Goal: Task Accomplishment & Management: Manage account settings

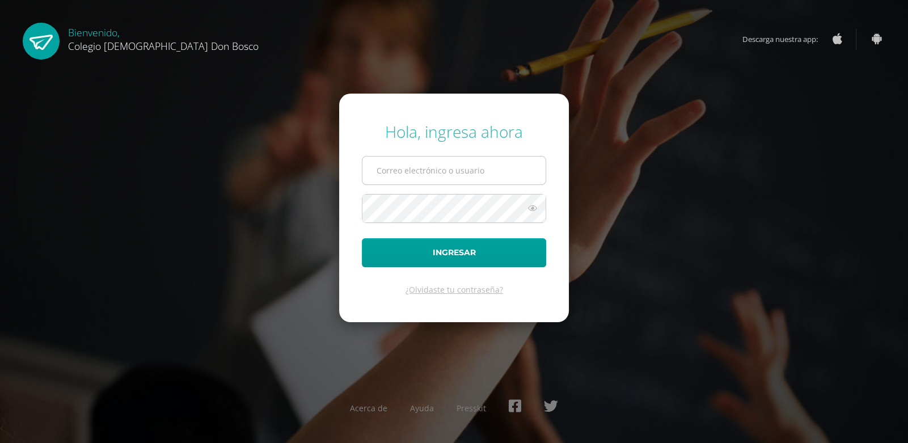
click at [483, 169] on input "text" at bounding box center [454, 171] width 183 height 28
type input "lgarcia@donbosco.edu.gt"
click at [362, 238] on button "Ingresar" at bounding box center [454, 252] width 184 height 29
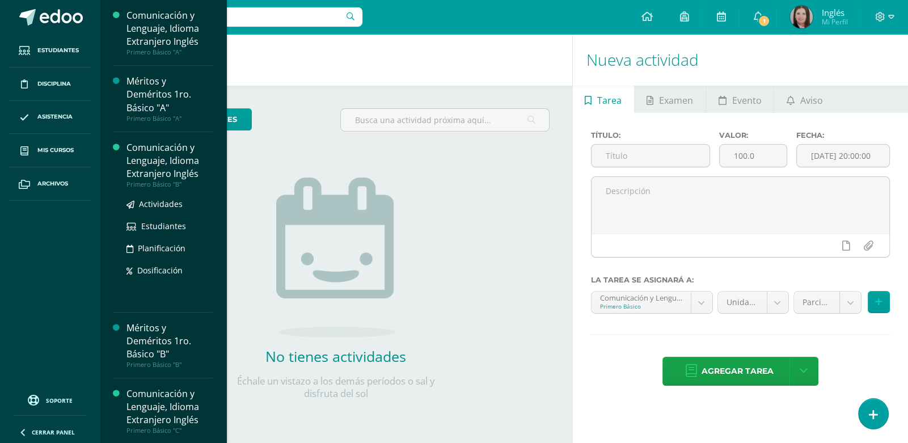
click at [147, 167] on div "Comunicación y Lenguaje, Idioma Extranjero Inglés" at bounding box center [170, 160] width 86 height 39
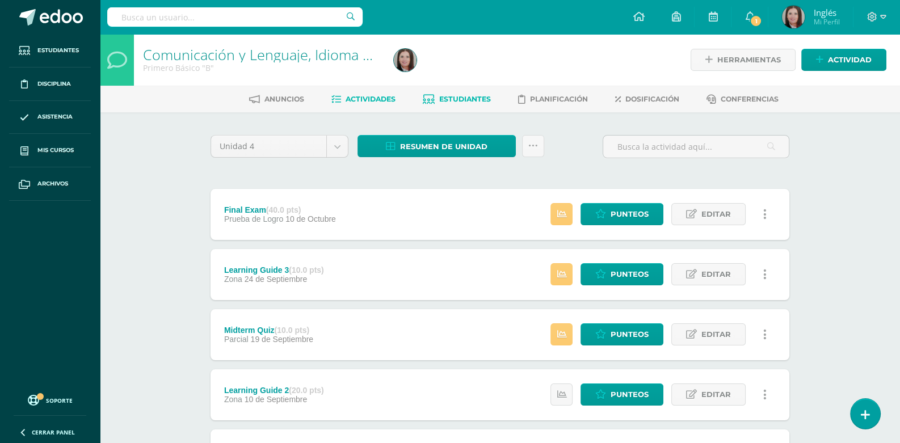
click at [470, 100] on span "Estudiantes" at bounding box center [465, 99] width 52 height 9
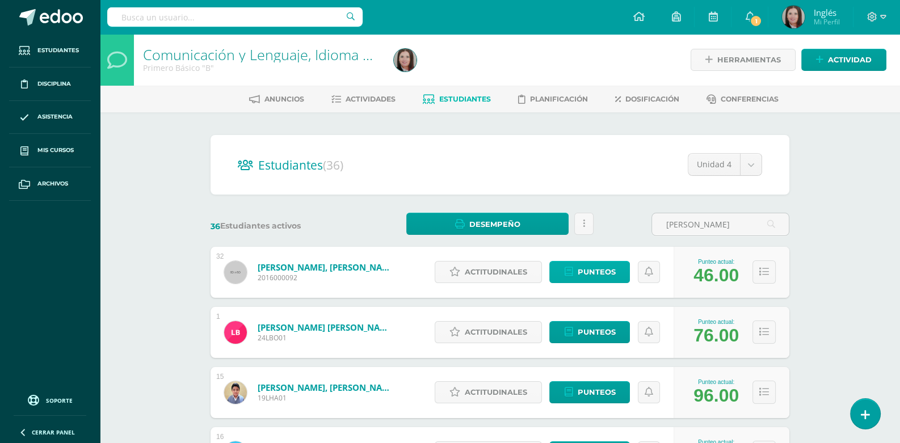
type input "Rodas"
click at [618, 277] on link "Punteos" at bounding box center [589, 272] width 81 height 22
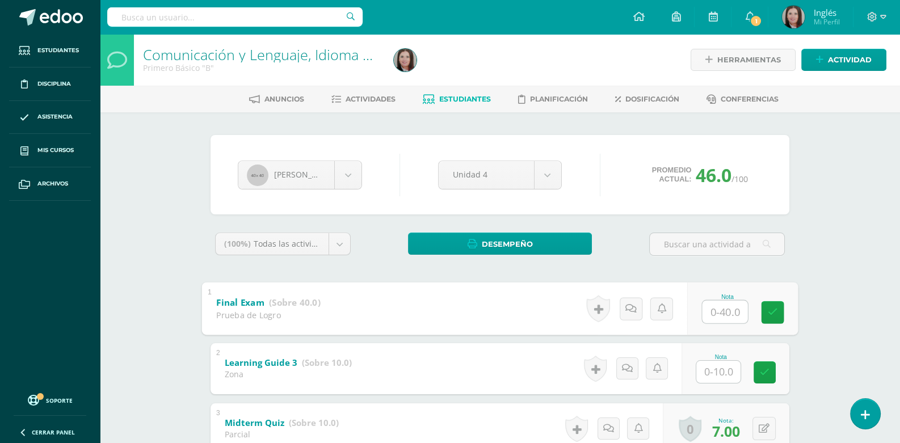
click at [727, 311] on input "text" at bounding box center [724, 311] width 45 height 23
type input "3"
type input "28"
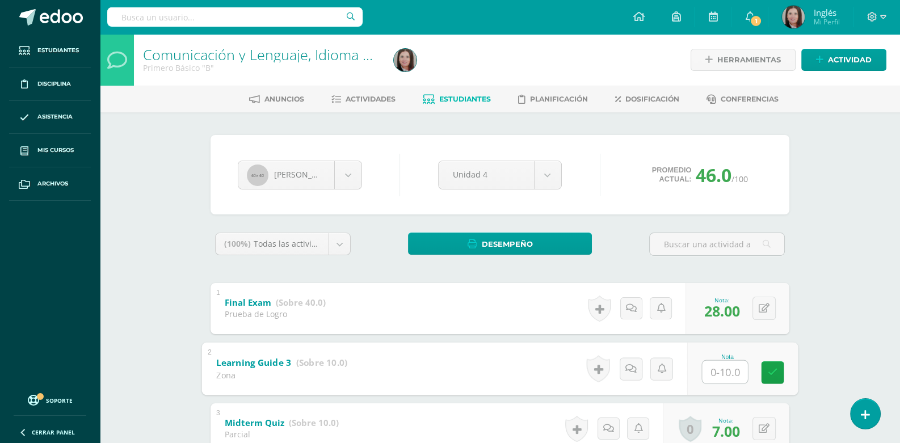
type input "5"
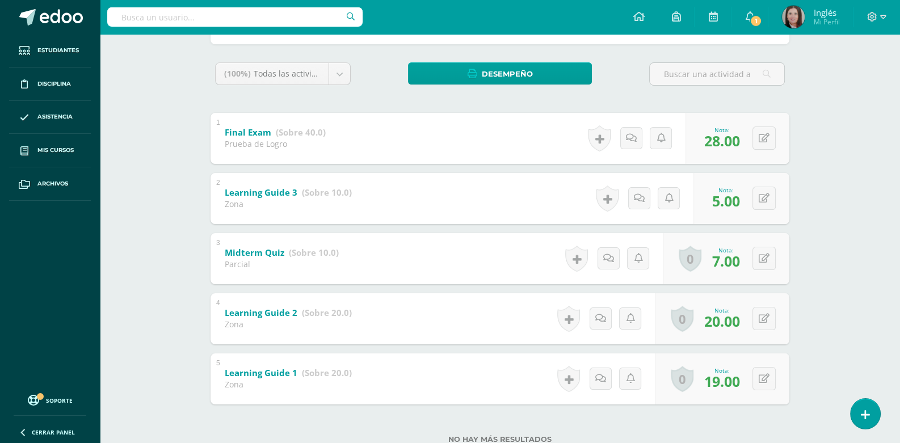
scroll to position [56, 0]
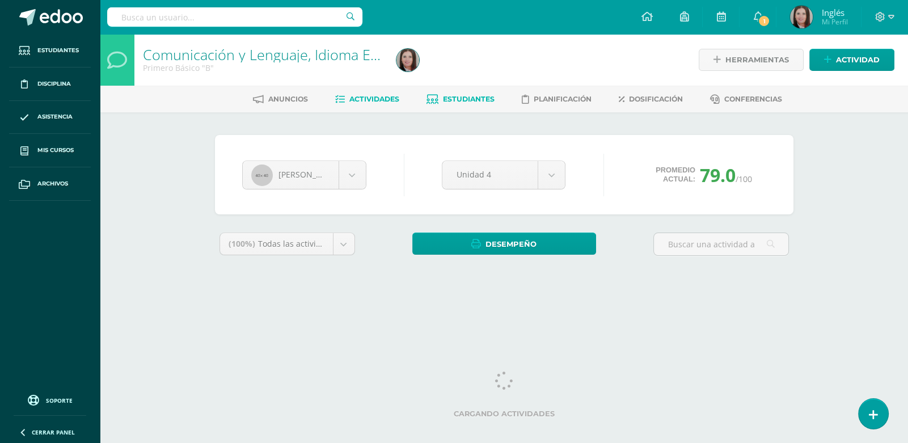
click at [369, 96] on span "Actividades" at bounding box center [375, 99] width 50 height 9
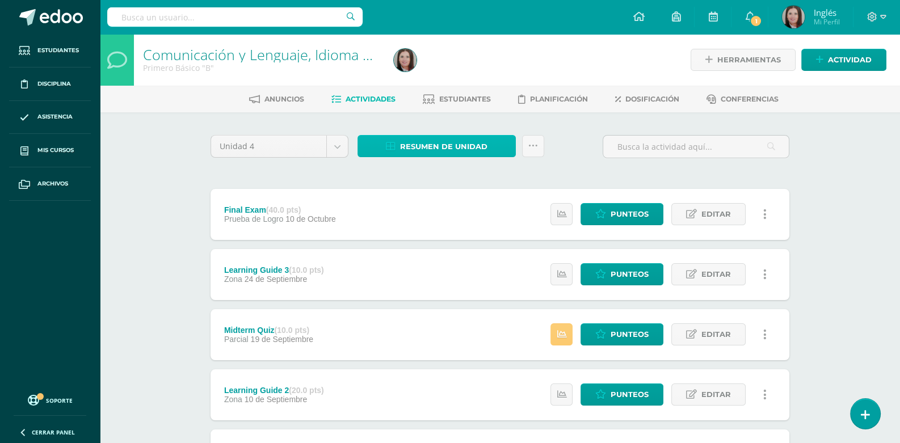
click at [414, 145] on span "Resumen de unidad" at bounding box center [443, 146] width 87 height 21
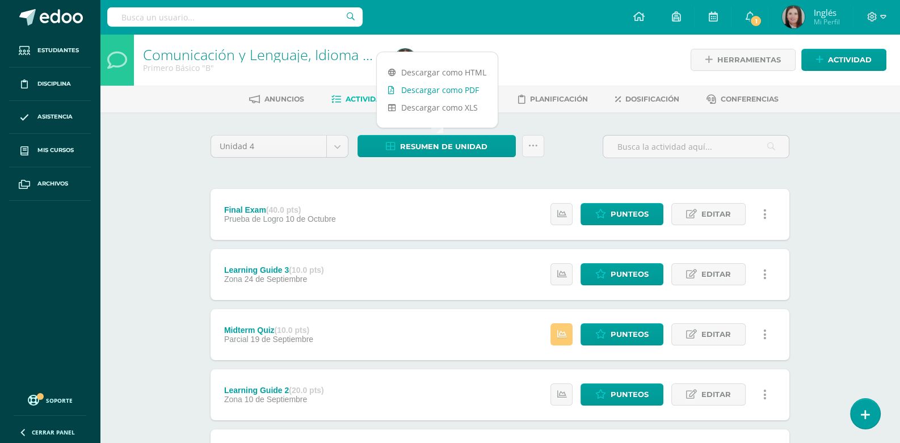
click at [437, 89] on link "Descargar como PDF" at bounding box center [437, 90] width 121 height 18
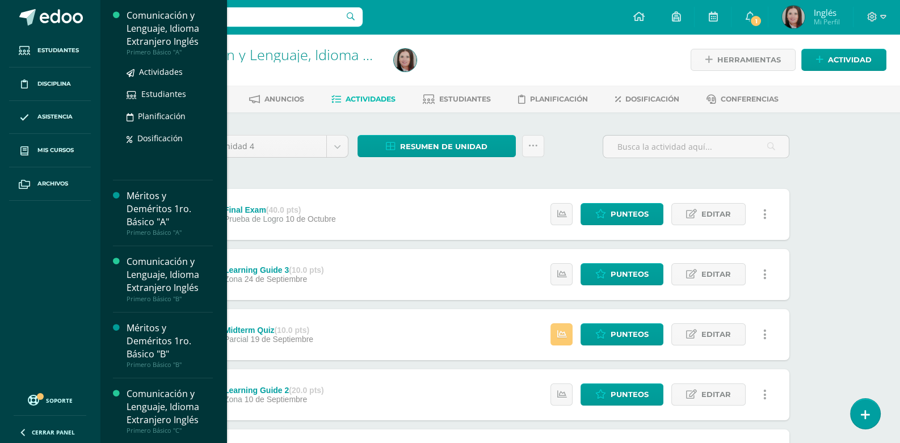
click at [162, 41] on div "Comunicación y Lenguaje, Idioma Extranjero Inglés" at bounding box center [170, 28] width 86 height 39
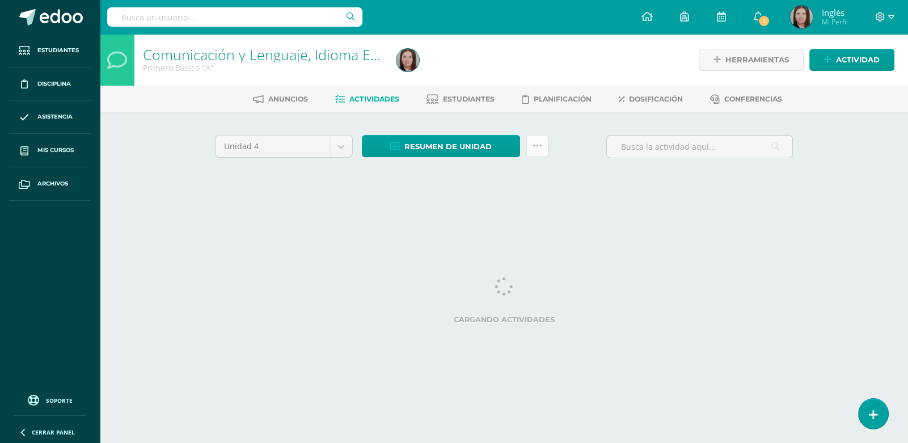
click at [536, 145] on icon at bounding box center [538, 146] width 10 height 10
click at [537, 123] on div "Unidad 4 Unidad 1 Unidad 2 Unidad 3 Unidad 4 Resumen de unidad Descargar como H…" at bounding box center [504, 161] width 624 height 99
click at [477, 146] on span "Resumen de unidad" at bounding box center [448, 146] width 87 height 21
click at [454, 87] on link "Descargar como PDF" at bounding box center [441, 90] width 121 height 18
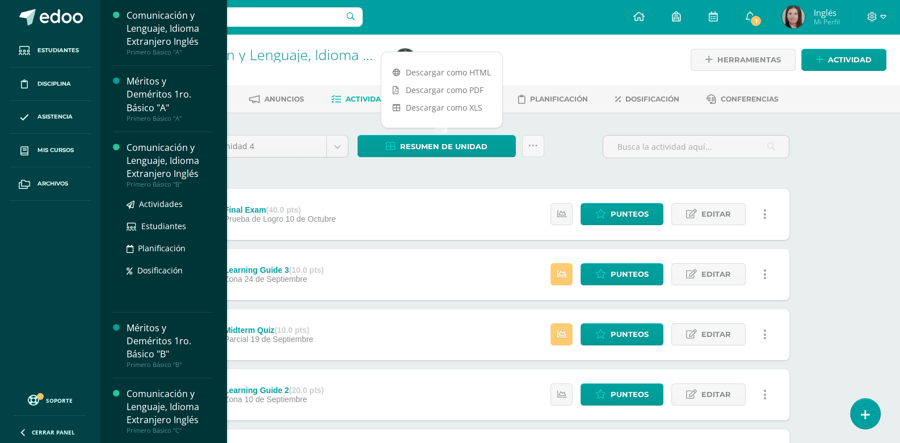
scroll to position [113, 0]
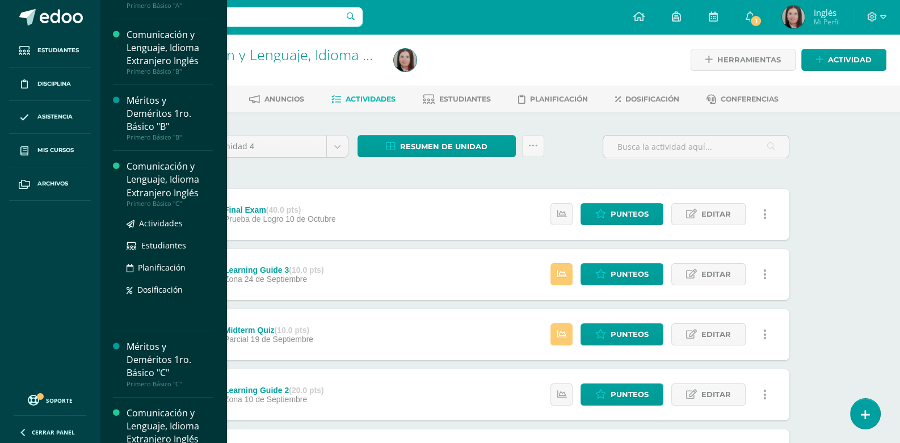
click at [159, 192] on div "Comunicación y Lenguaje, Idioma Extranjero Inglés" at bounding box center [170, 179] width 86 height 39
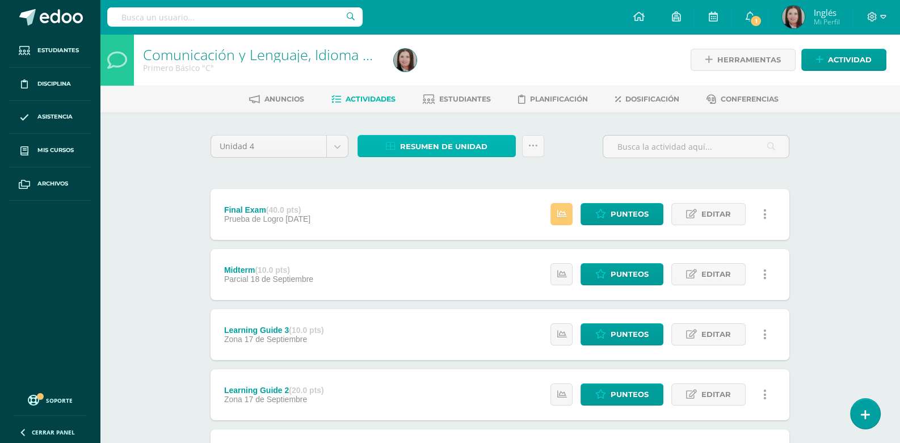
click at [492, 150] on link "Resumen de unidad" at bounding box center [436, 146] width 158 height 22
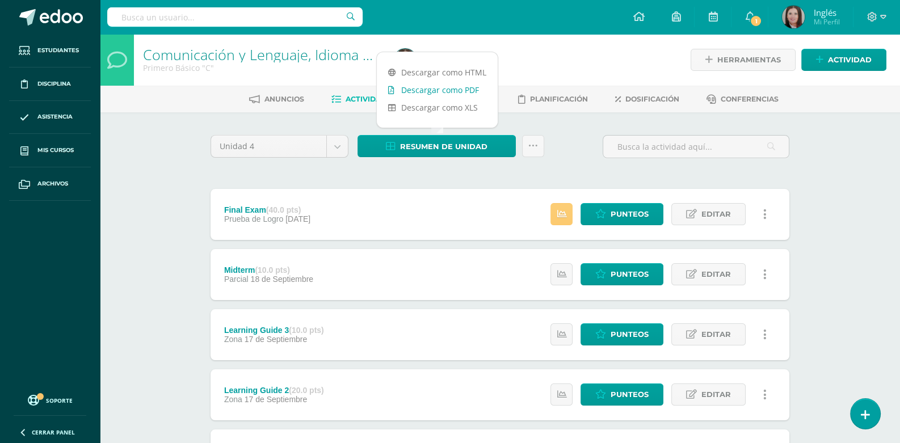
click at [471, 86] on link "Descargar como PDF" at bounding box center [437, 90] width 121 height 18
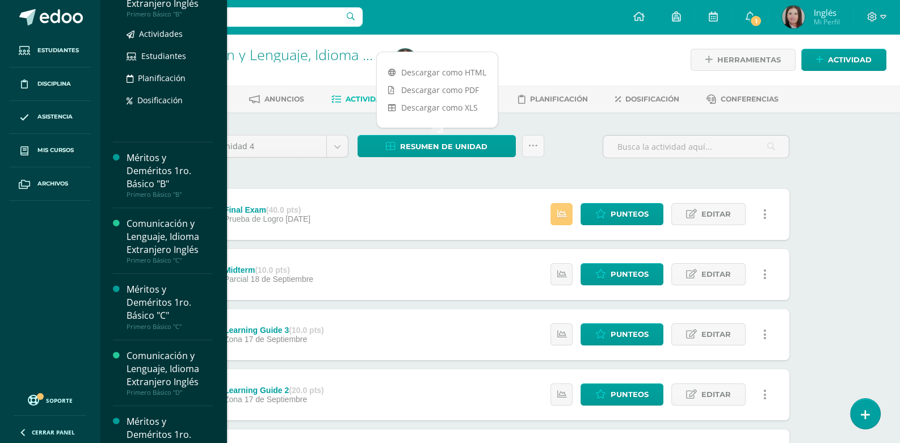
scroll to position [283, 0]
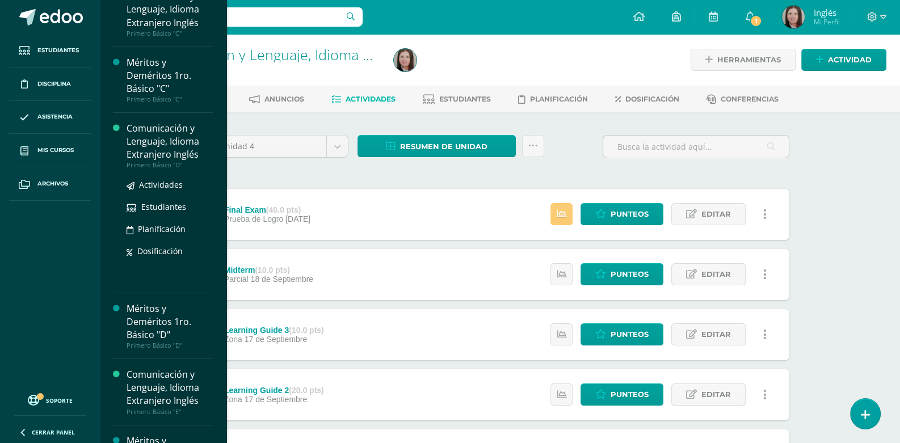
click at [153, 132] on div "Comunicación y Lenguaje, Idioma Extranjero Inglés" at bounding box center [170, 141] width 86 height 39
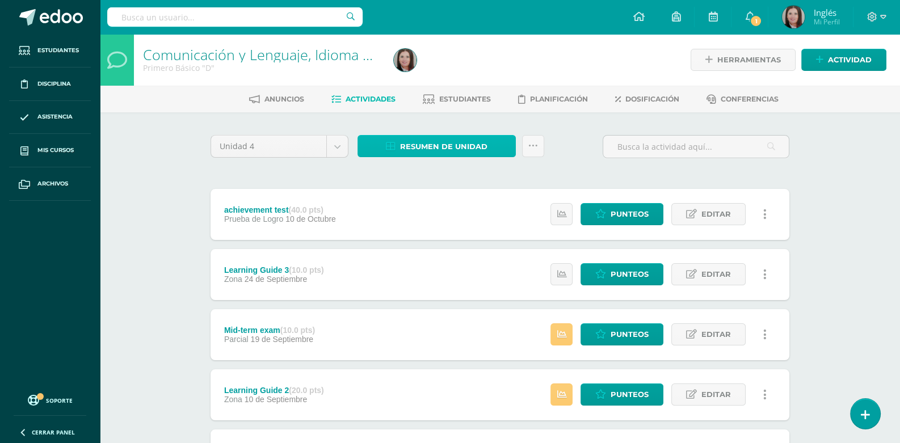
click at [474, 141] on span "Resumen de unidad" at bounding box center [443, 146] width 87 height 21
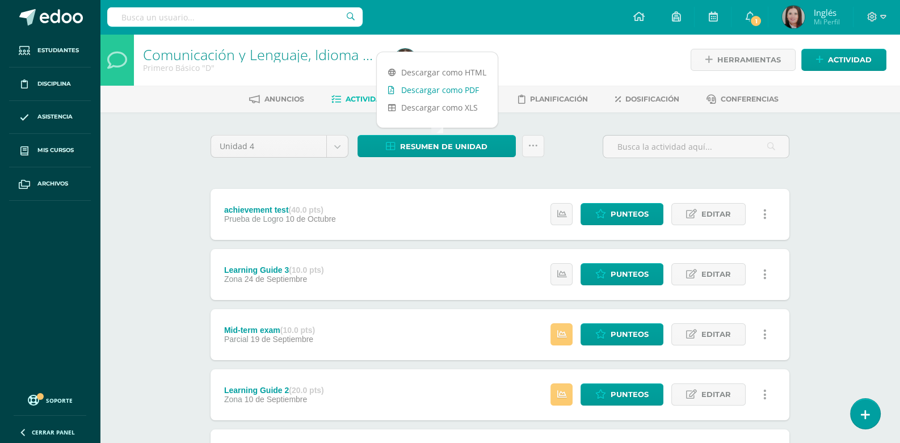
click at [463, 87] on link "Descargar como PDF" at bounding box center [437, 90] width 121 height 18
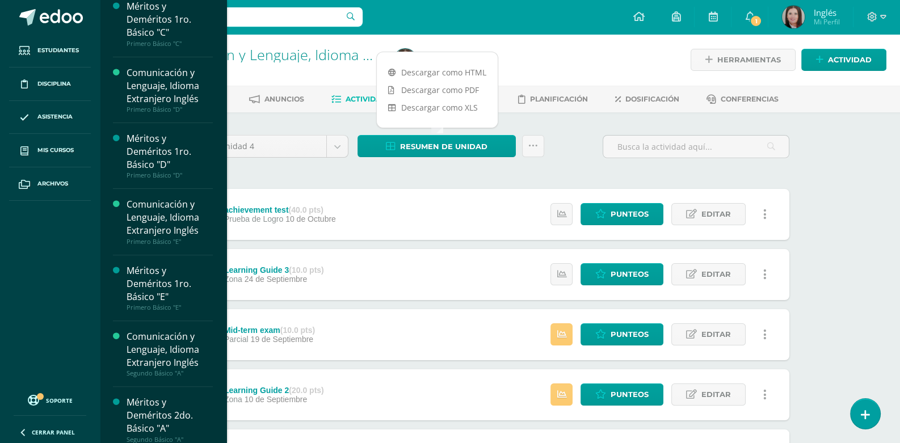
scroll to position [339, 0]
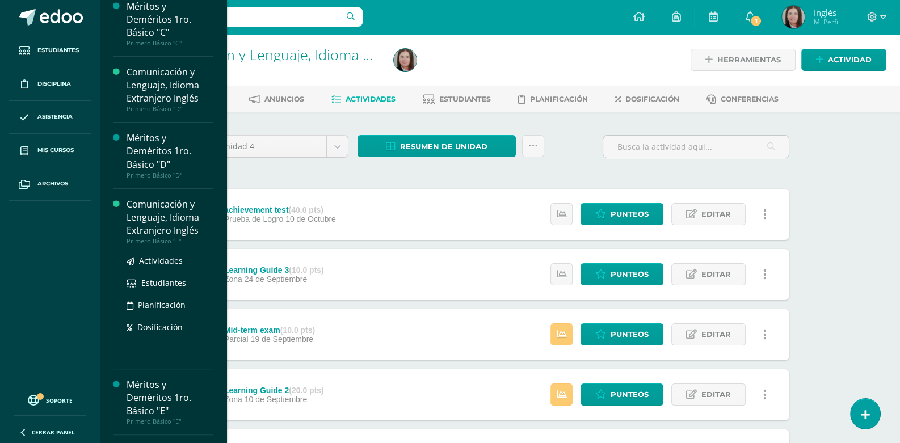
click at [148, 220] on div "Comunicación y Lenguaje, Idioma Extranjero Inglés" at bounding box center [170, 217] width 86 height 39
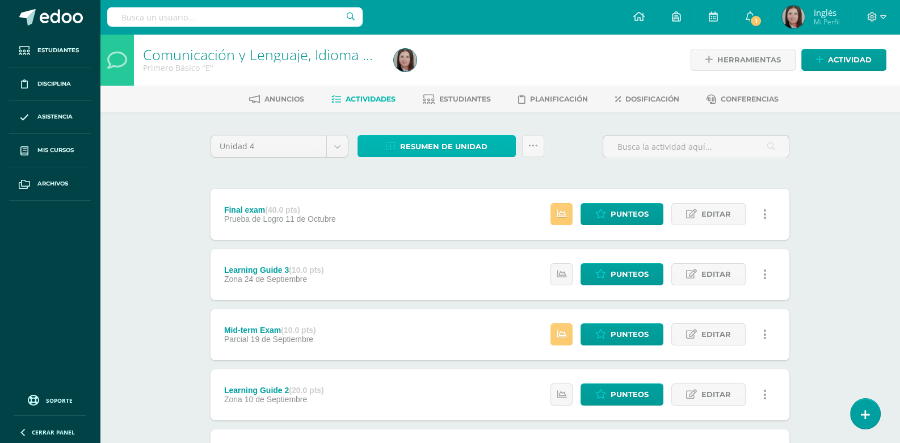
click at [445, 149] on span "Resumen de unidad" at bounding box center [443, 146] width 87 height 21
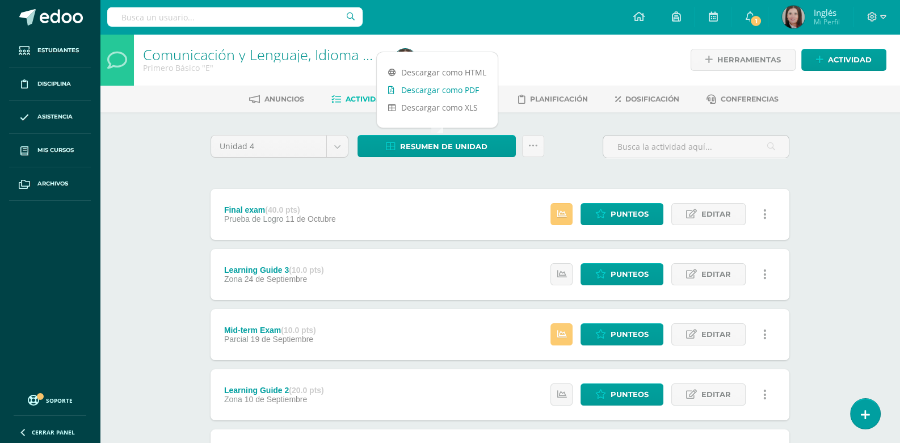
click at [456, 90] on link "Descargar como PDF" at bounding box center [437, 90] width 121 height 18
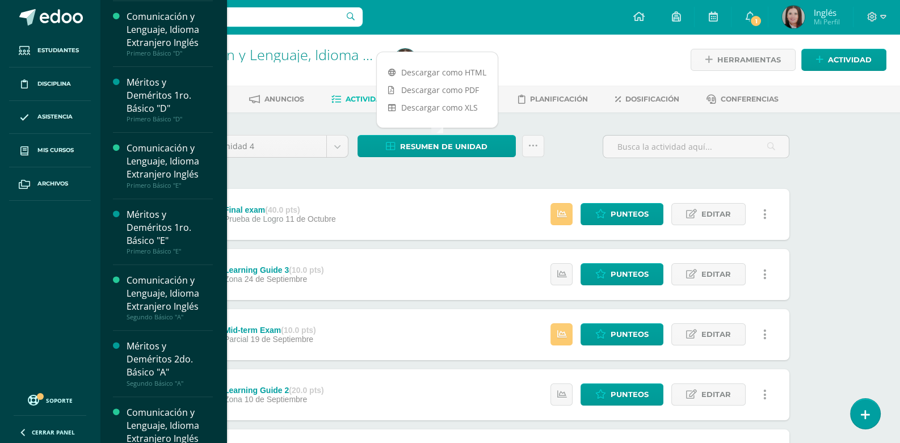
scroll to position [566, 0]
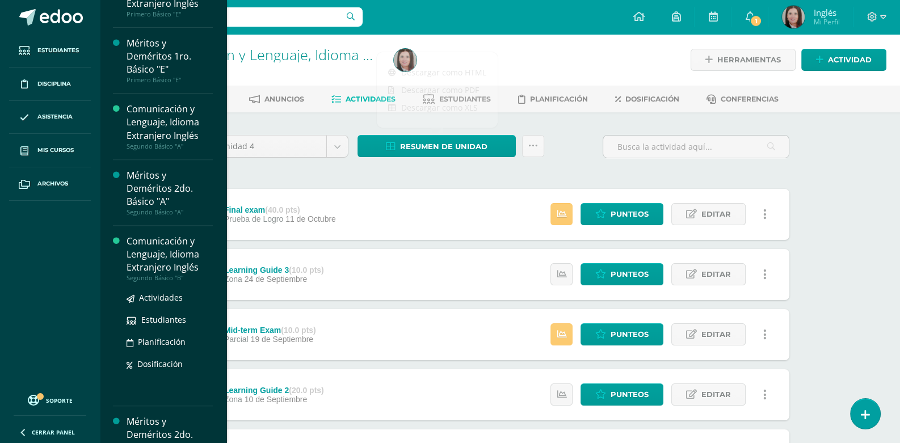
click at [162, 245] on div "Comunicación y Lenguaje, Idioma Extranjero Inglés" at bounding box center [170, 254] width 86 height 39
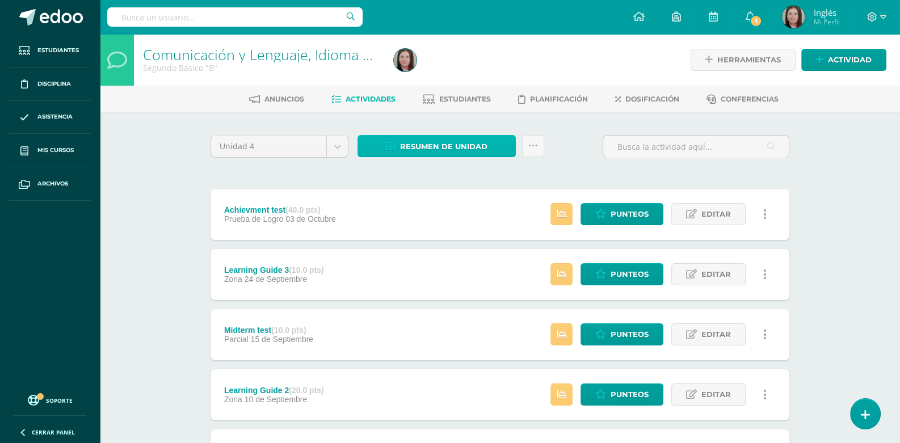
click at [429, 142] on span "Resumen de unidad" at bounding box center [443, 146] width 87 height 21
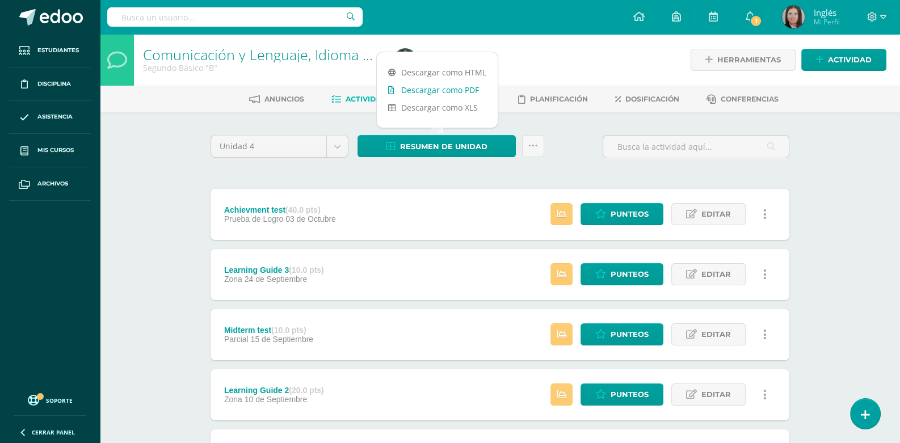
click at [442, 91] on link "Descargar como PDF" at bounding box center [437, 90] width 121 height 18
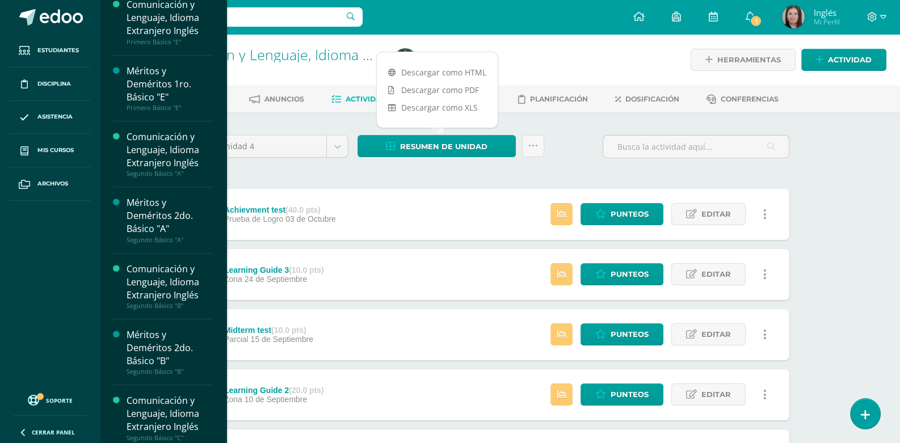
scroll to position [767, 0]
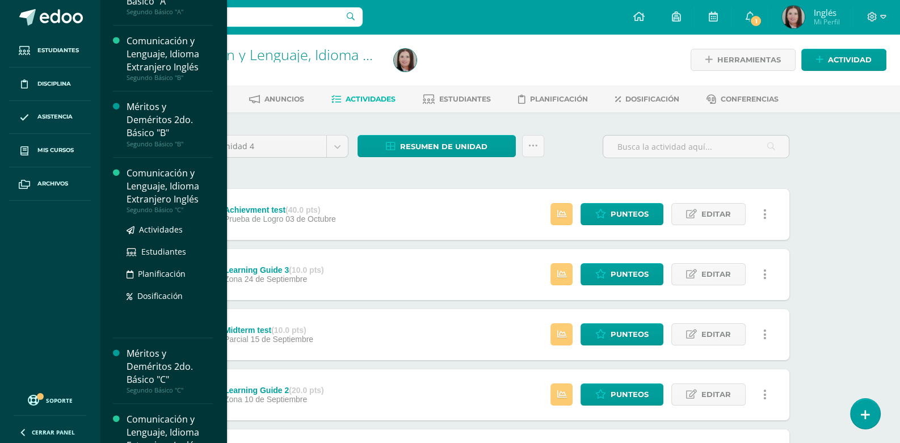
click at [155, 184] on div "Comunicación y Lenguaje, Idioma Extranjero Inglés" at bounding box center [170, 186] width 86 height 39
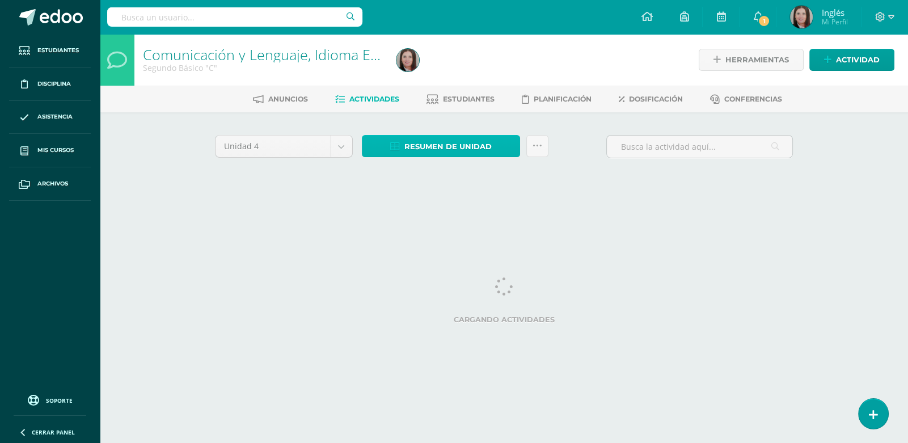
click at [434, 144] on span "Resumen de unidad" at bounding box center [448, 146] width 87 height 21
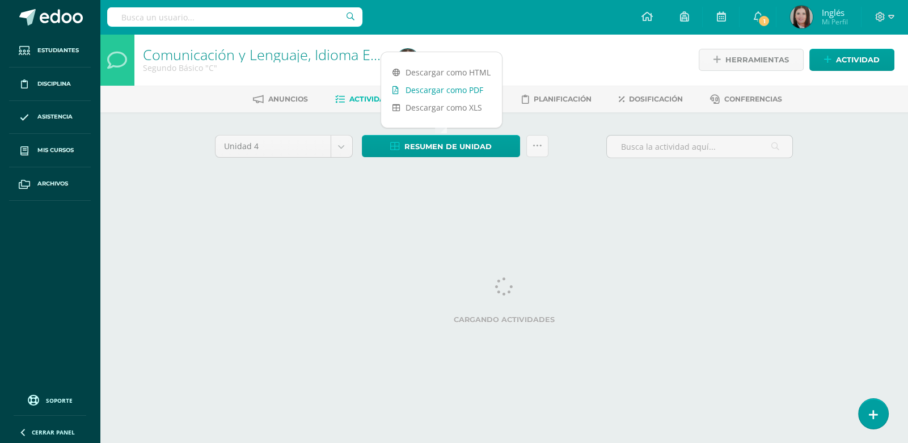
click at [437, 88] on link "Descargar como PDF" at bounding box center [441, 90] width 121 height 18
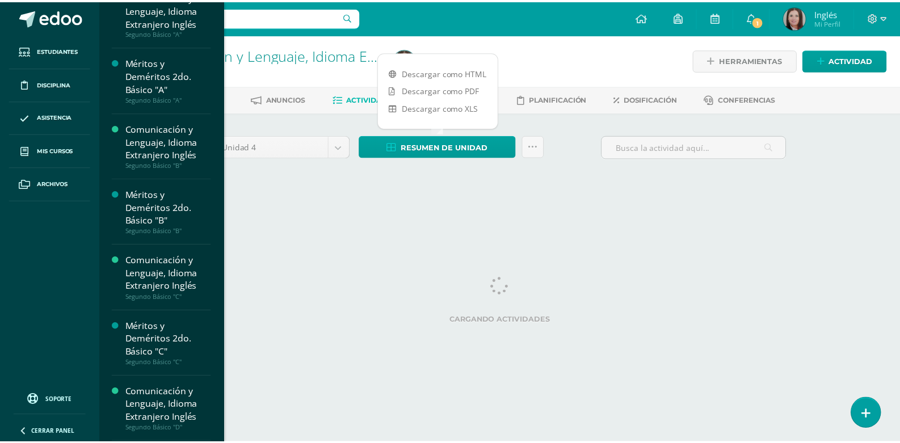
scroll to position [907, 0]
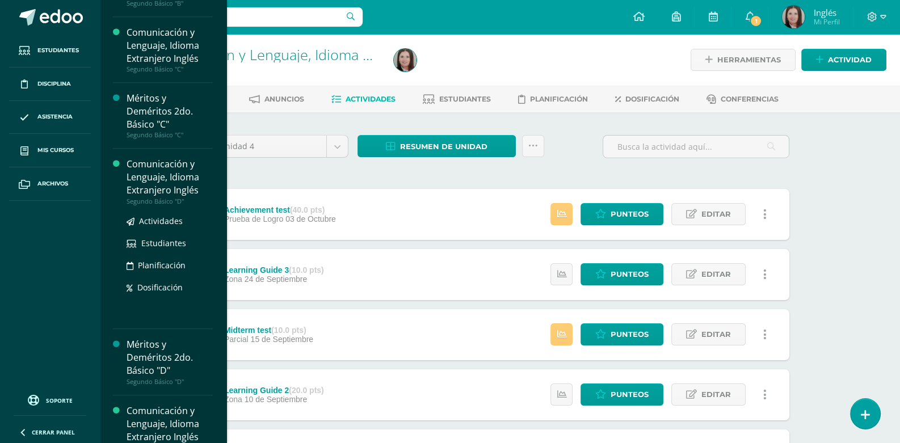
click at [162, 180] on div "Comunicación y Lenguaje, Idioma Extranjero Inglés" at bounding box center [170, 177] width 86 height 39
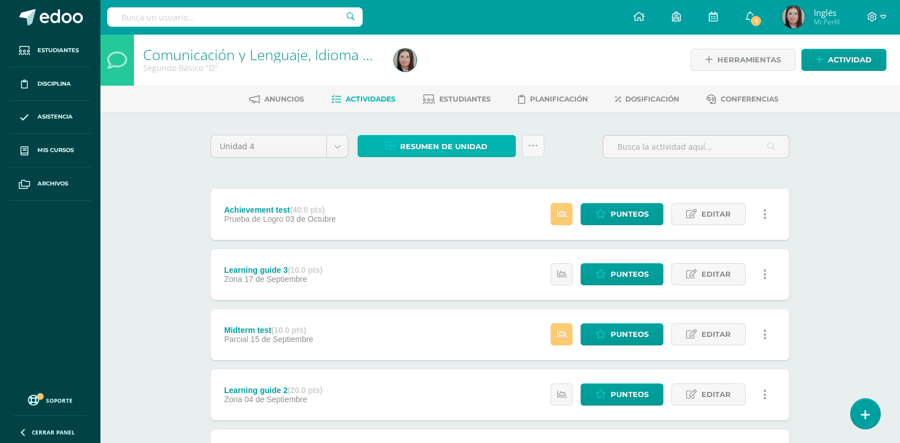
click at [422, 140] on span "Resumen de unidad" at bounding box center [443, 146] width 87 height 21
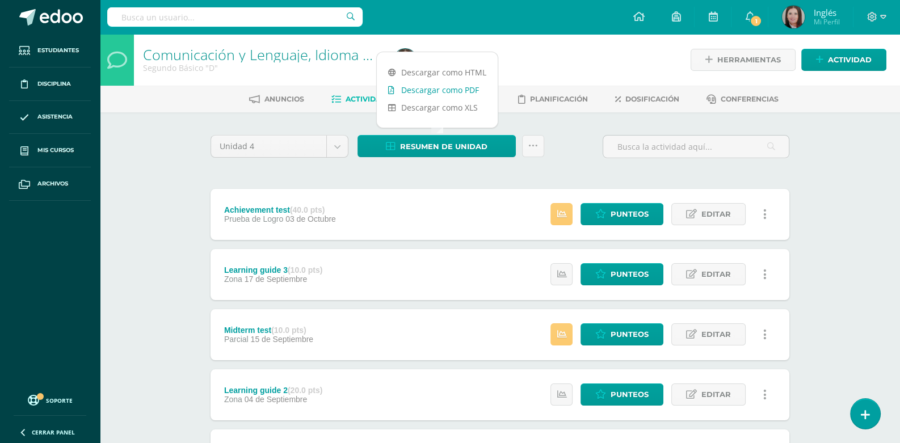
click at [444, 91] on link "Descargar como PDF" at bounding box center [437, 90] width 121 height 18
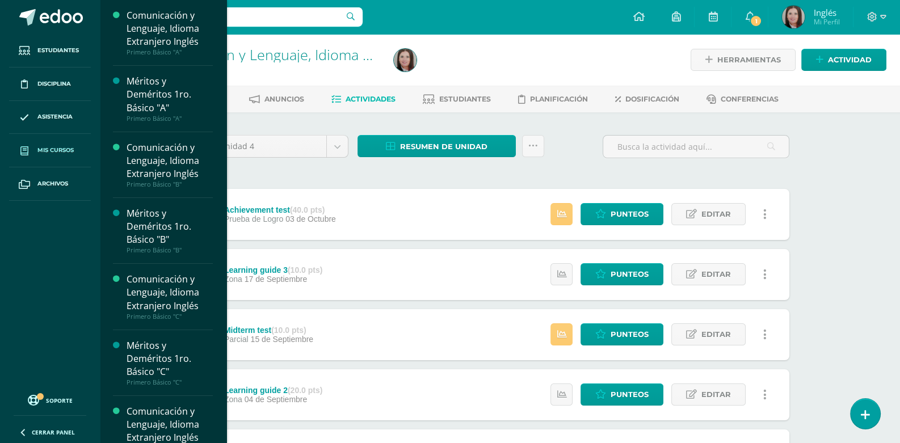
click at [43, 150] on span "Mis cursos" at bounding box center [55, 150] width 36 height 9
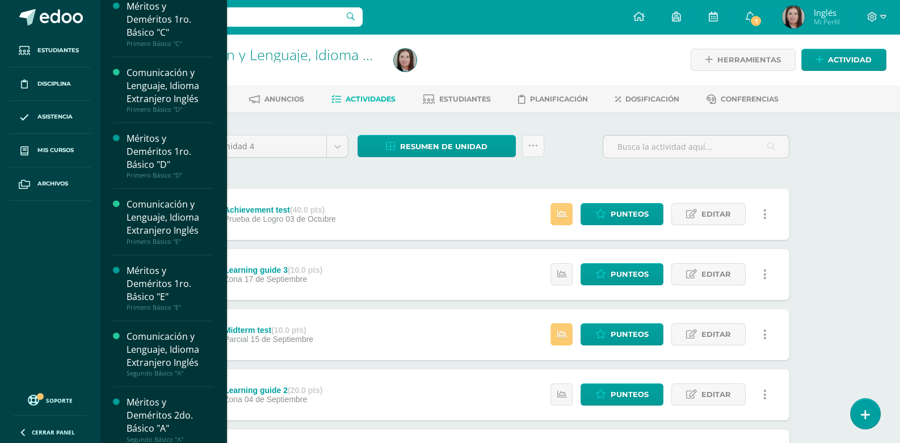
scroll to position [681, 0]
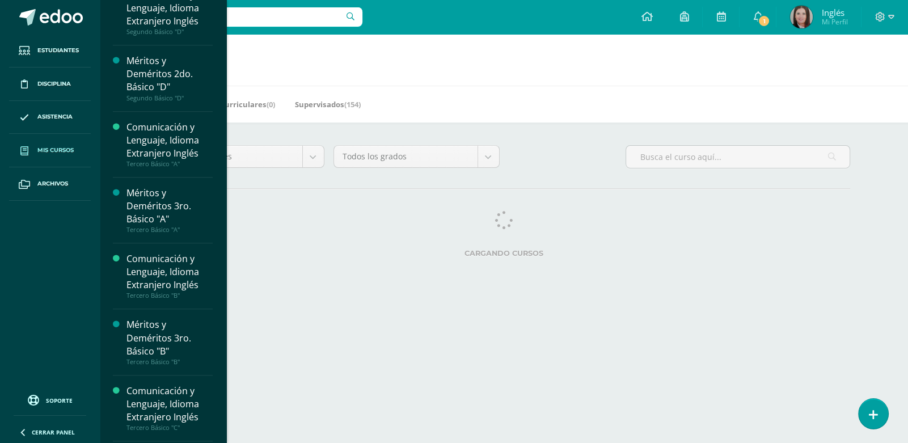
scroll to position [1248, 0]
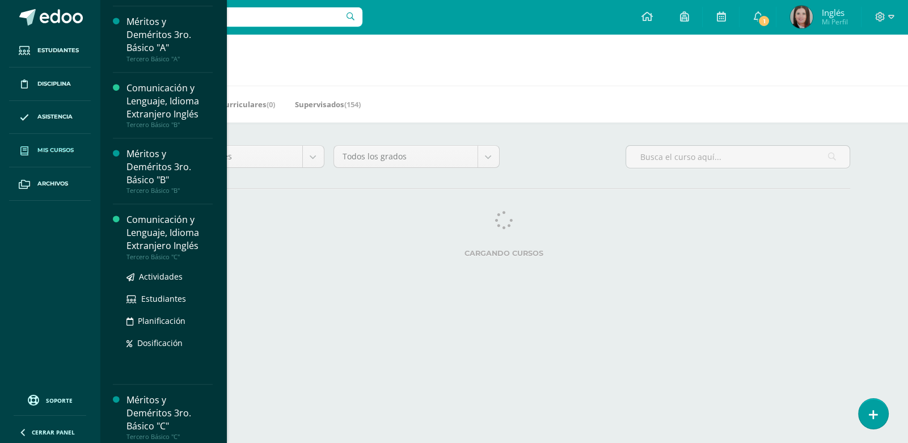
click at [168, 240] on div "Comunicación y Lenguaje, Idioma Extranjero Inglés" at bounding box center [170, 232] width 86 height 39
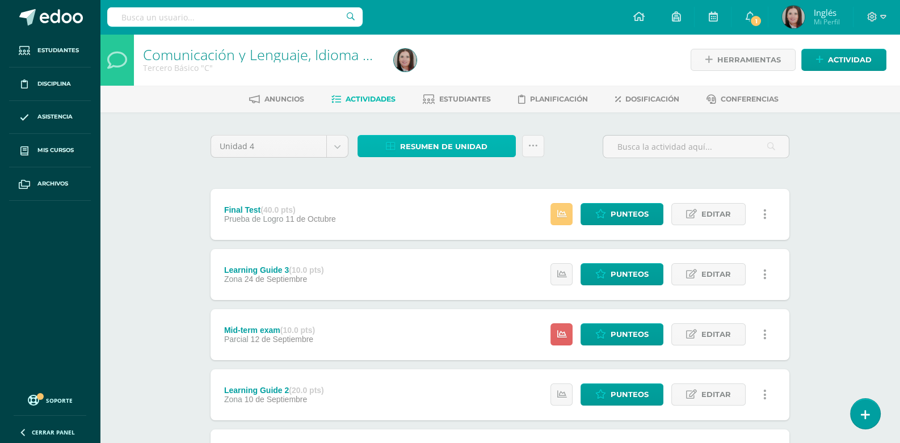
click at [423, 148] on span "Resumen de unidad" at bounding box center [443, 146] width 87 height 21
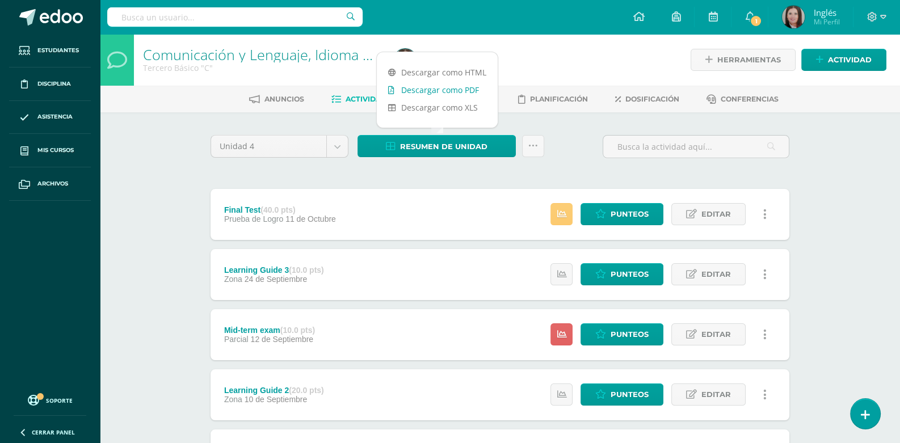
click at [438, 89] on link "Descargar como PDF" at bounding box center [437, 90] width 121 height 18
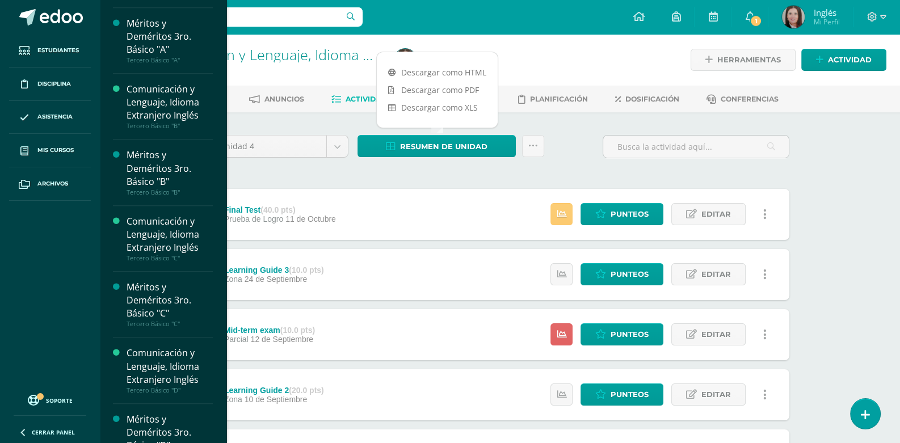
scroll to position [1474, 0]
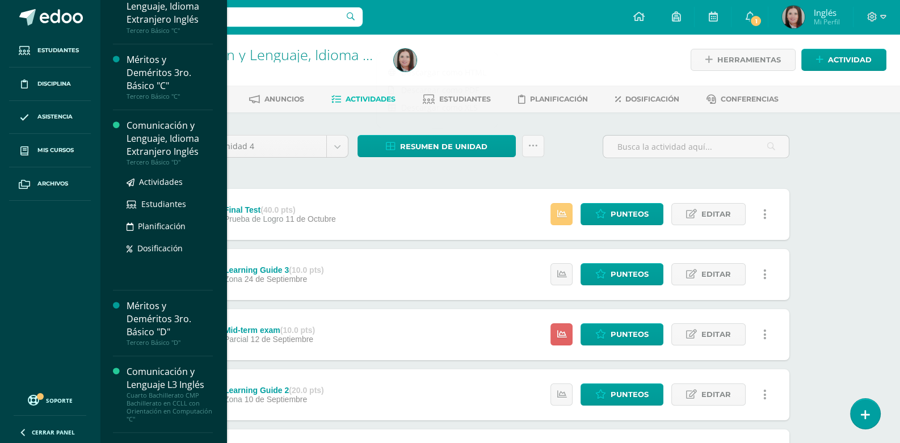
click at [163, 149] on div "Comunicación y Lenguaje, Idioma Extranjero Inglés" at bounding box center [170, 138] width 86 height 39
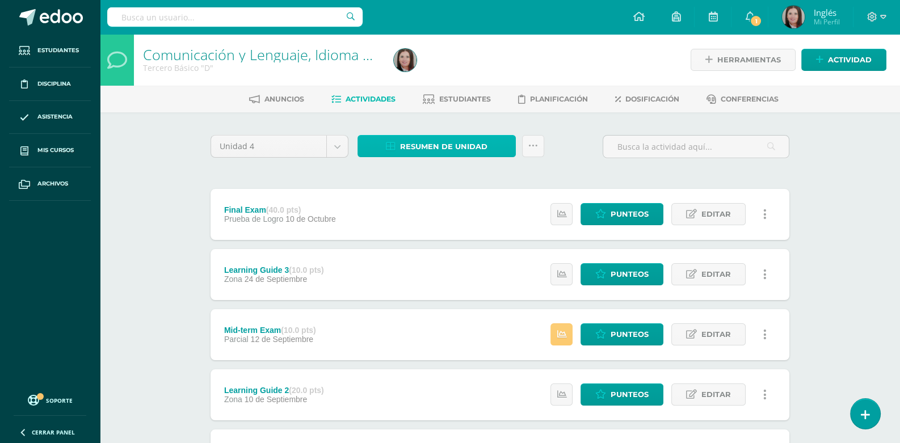
click at [460, 141] on span "Resumen de unidad" at bounding box center [443, 146] width 87 height 21
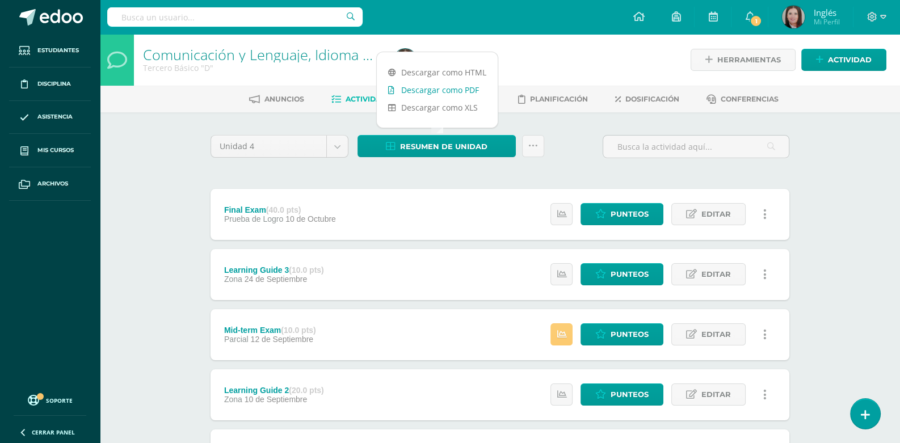
click at [454, 90] on link "Descargar como PDF" at bounding box center [437, 90] width 121 height 18
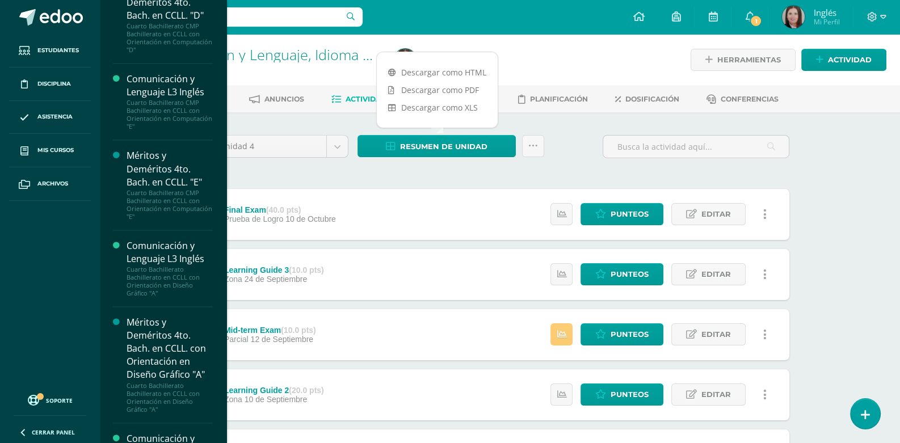
scroll to position [2269, 0]
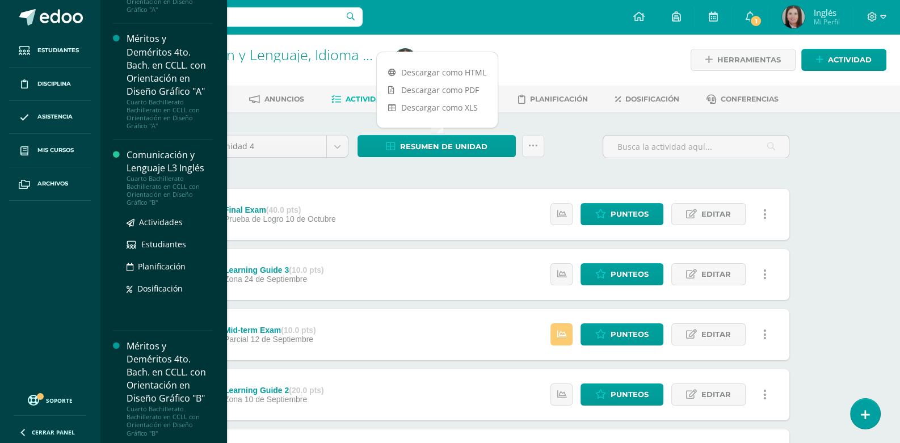
click at [162, 165] on div "Comunicación y Lenguaje L3 Inglés" at bounding box center [170, 162] width 86 height 26
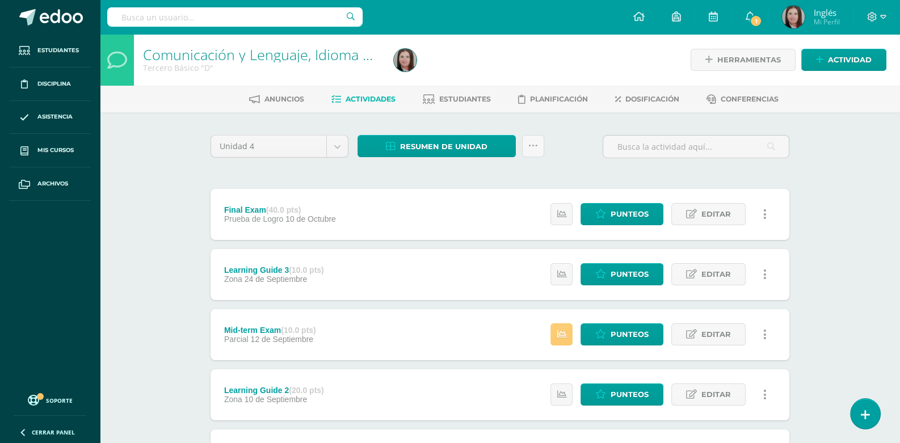
scroll to position [2154, 0]
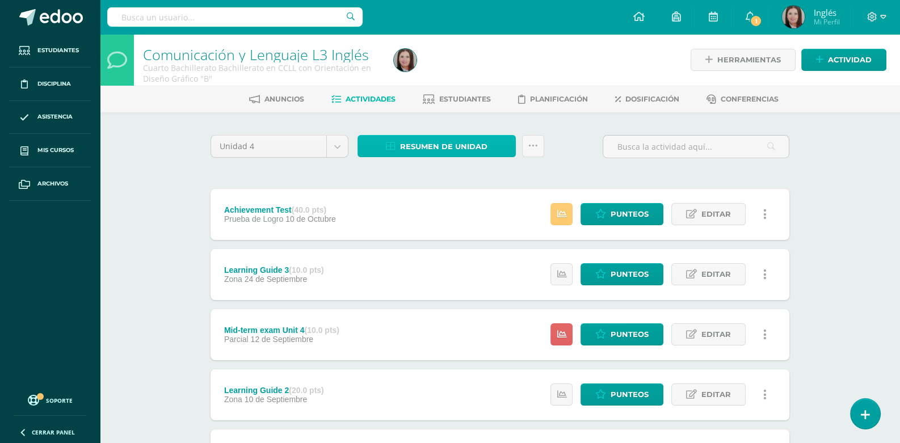
click at [437, 142] on span "Resumen de unidad" at bounding box center [443, 146] width 87 height 21
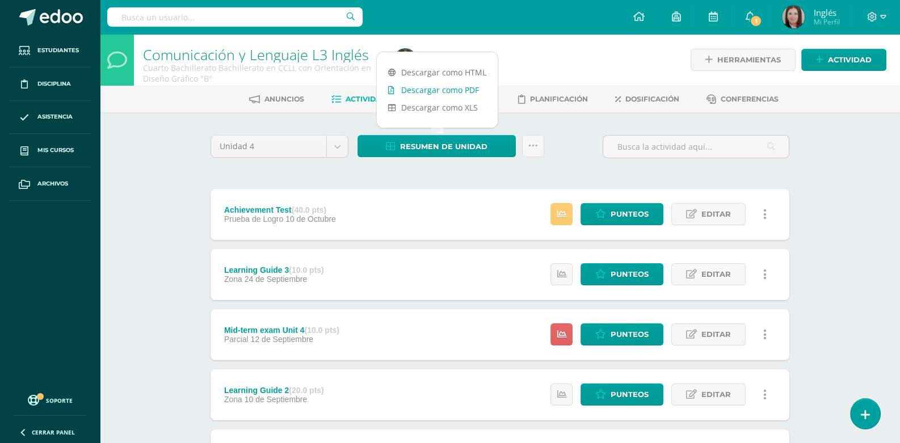
click at [445, 92] on link "Descargar como PDF" at bounding box center [437, 90] width 121 height 18
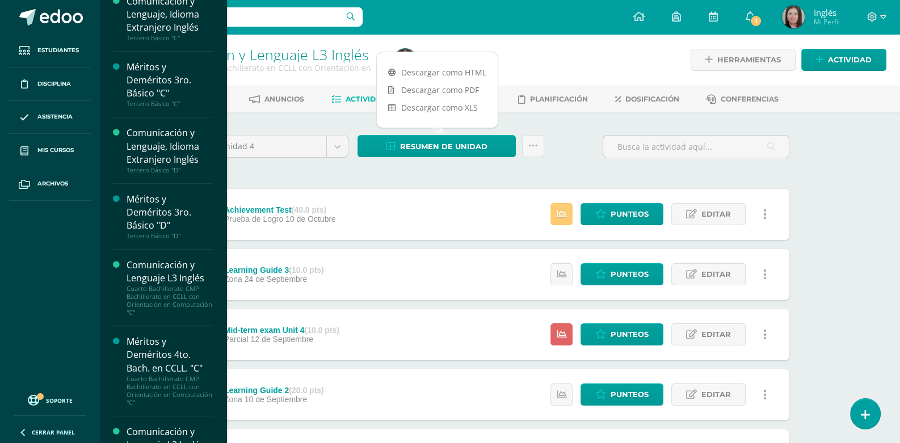
scroll to position [1694, 0]
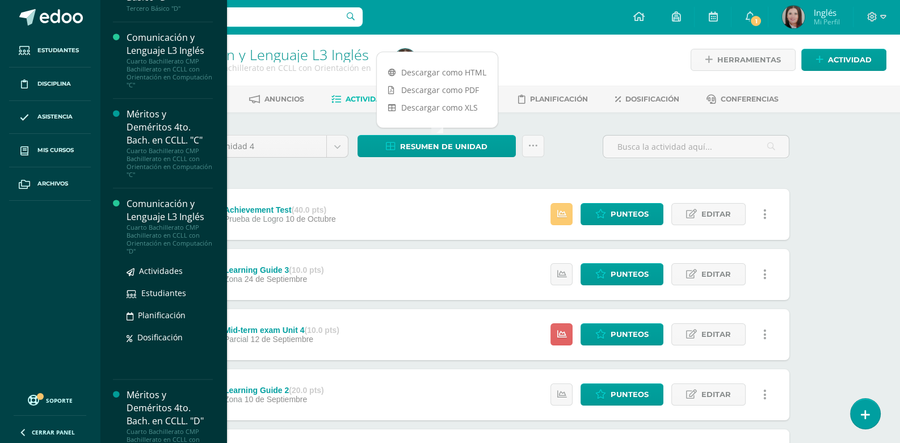
click at [160, 206] on div "Comunicación y Lenguaje L3 Inglés" at bounding box center [170, 210] width 86 height 26
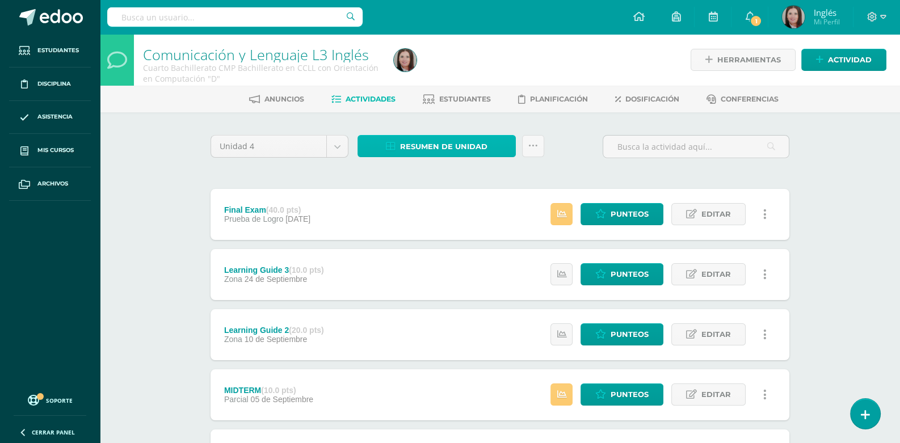
click at [438, 146] on span "Resumen de unidad" at bounding box center [443, 146] width 87 height 21
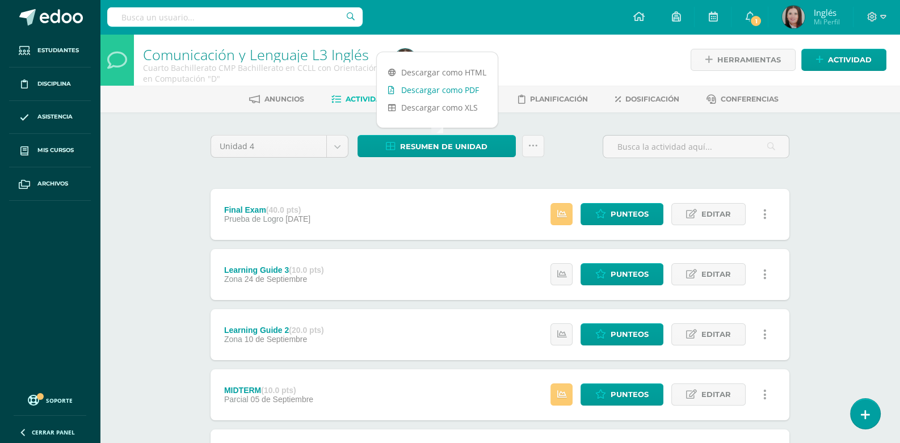
click at [454, 91] on link "Descargar como PDF" at bounding box center [437, 90] width 121 height 18
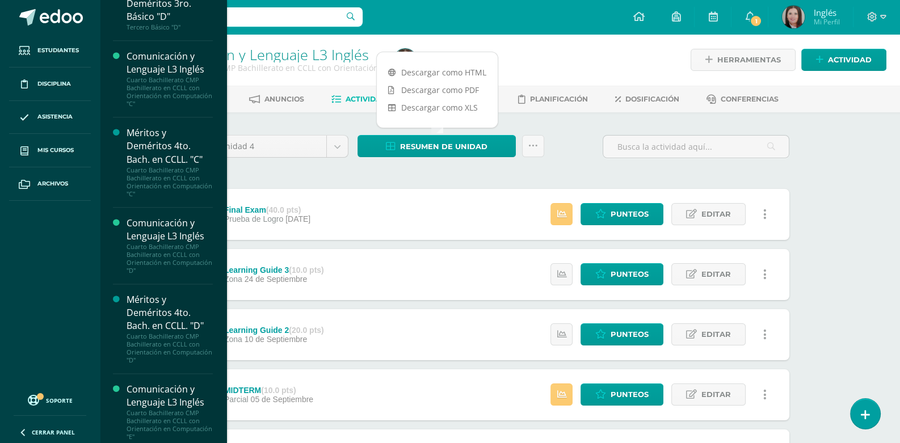
scroll to position [1846, 0]
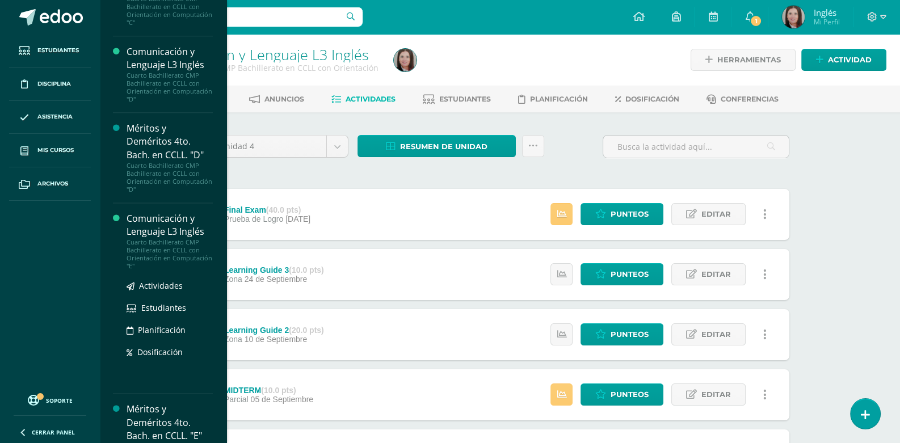
click at [145, 222] on div "Comunicación y Lenguaje L3 Inglés" at bounding box center [170, 225] width 86 height 26
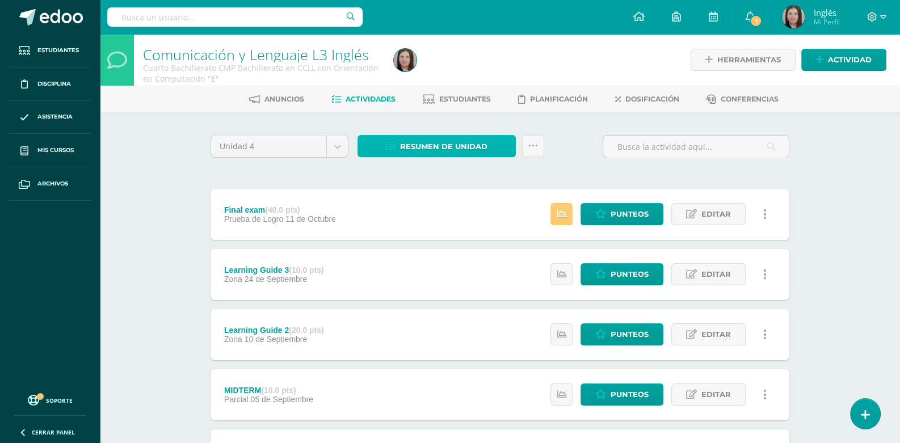
click at [427, 143] on span "Resumen de unidad" at bounding box center [443, 146] width 87 height 21
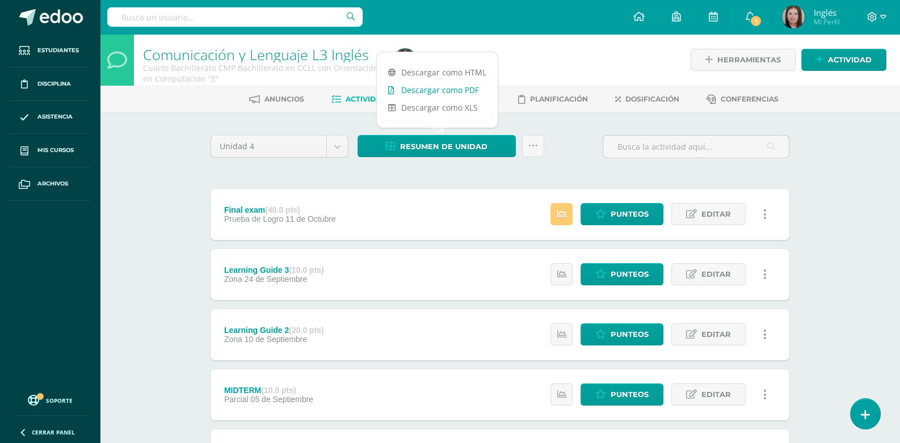
click at [442, 90] on link "Descargar como PDF" at bounding box center [437, 90] width 121 height 18
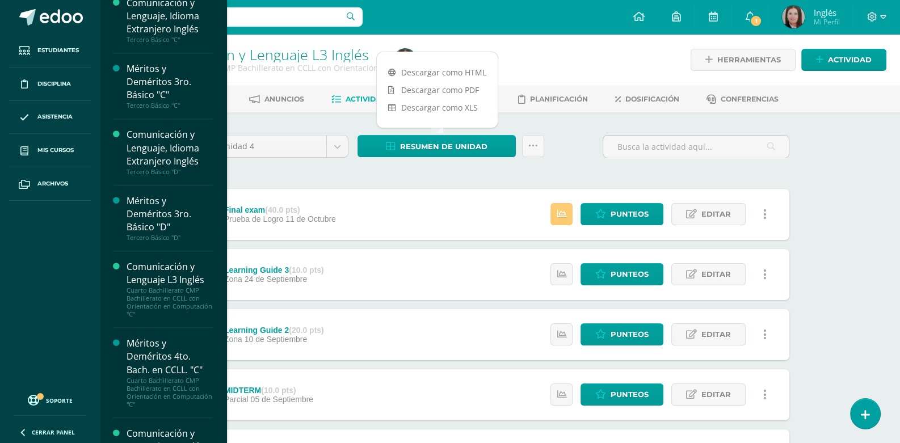
scroll to position [1806, 0]
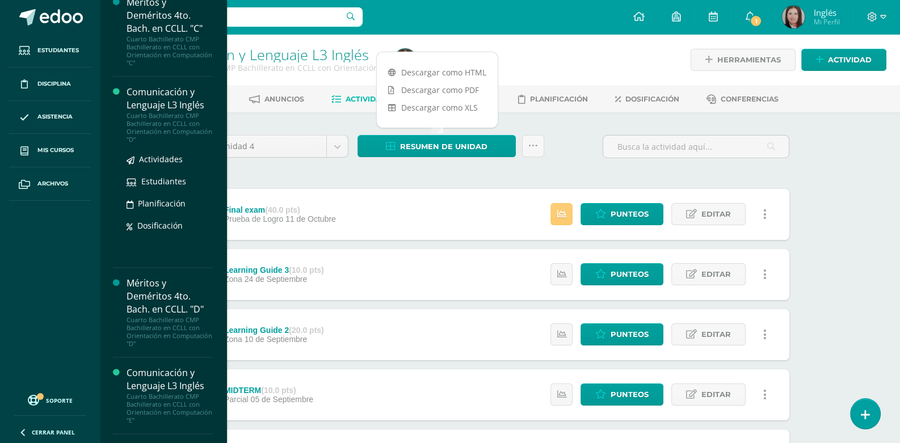
click at [171, 95] on div "Comunicación y Lenguaje L3 Inglés" at bounding box center [170, 99] width 86 height 26
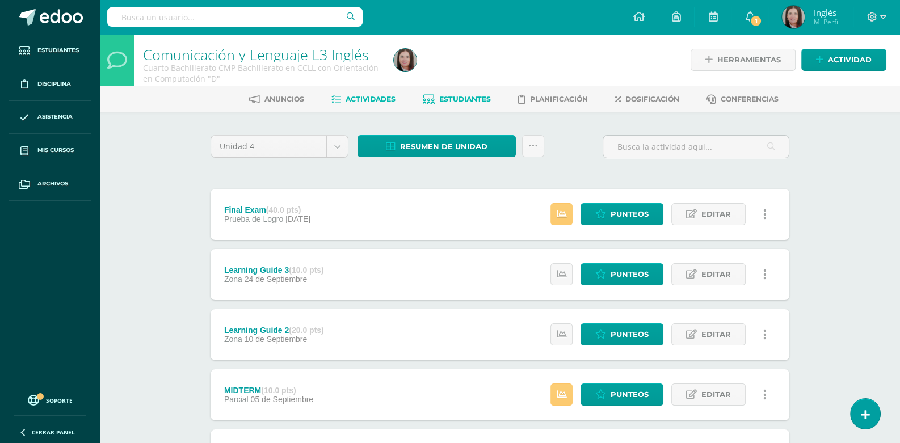
click at [456, 98] on span "Estudiantes" at bounding box center [465, 99] width 52 height 9
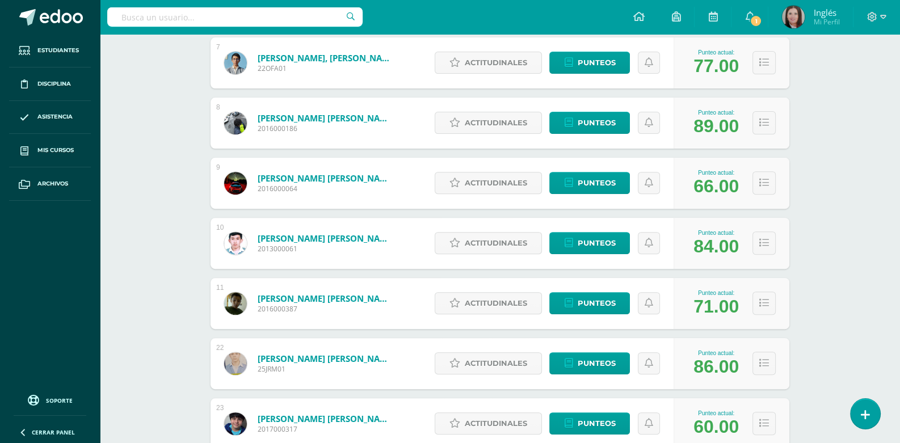
scroll to position [567, 0]
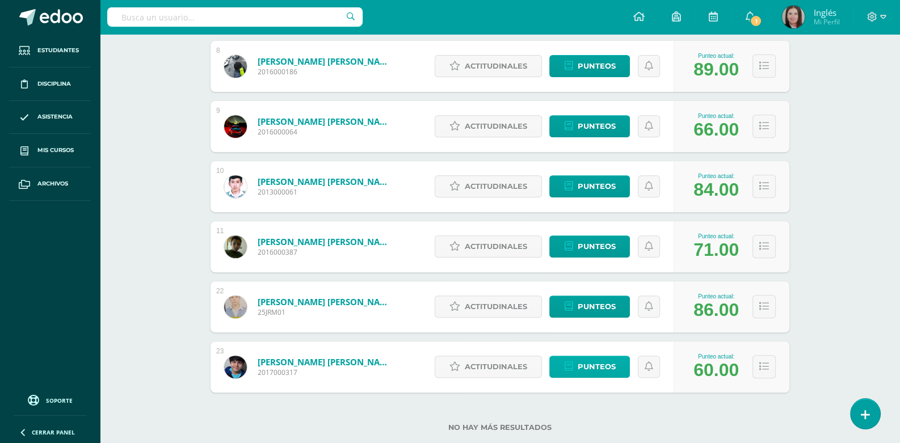
type input "Rivera"
click at [605, 370] on span "Punteos" at bounding box center [596, 366] width 38 height 21
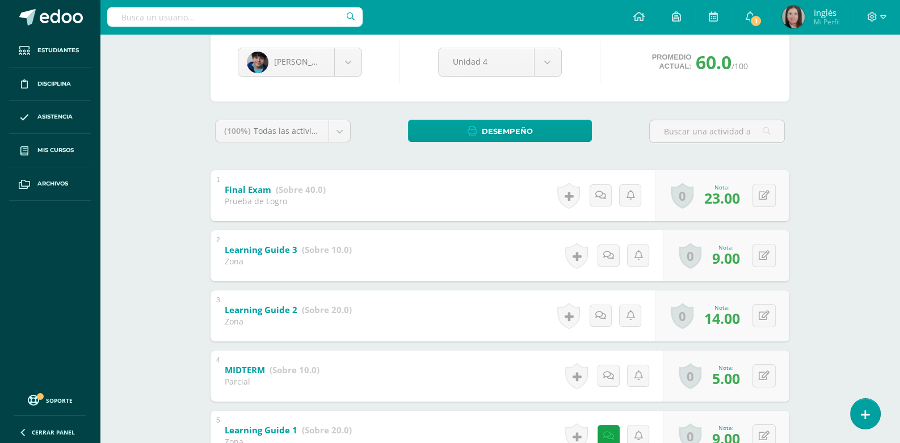
scroll to position [207, 0]
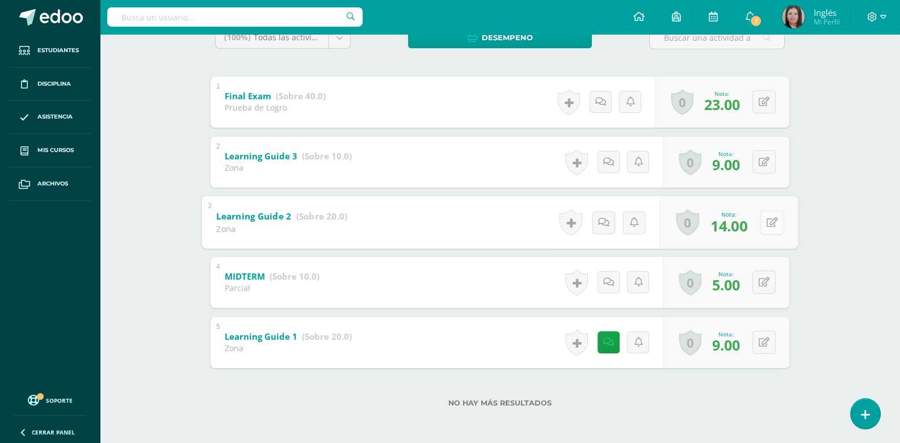
click at [764, 223] on button at bounding box center [772, 222] width 24 height 24
type input "19"
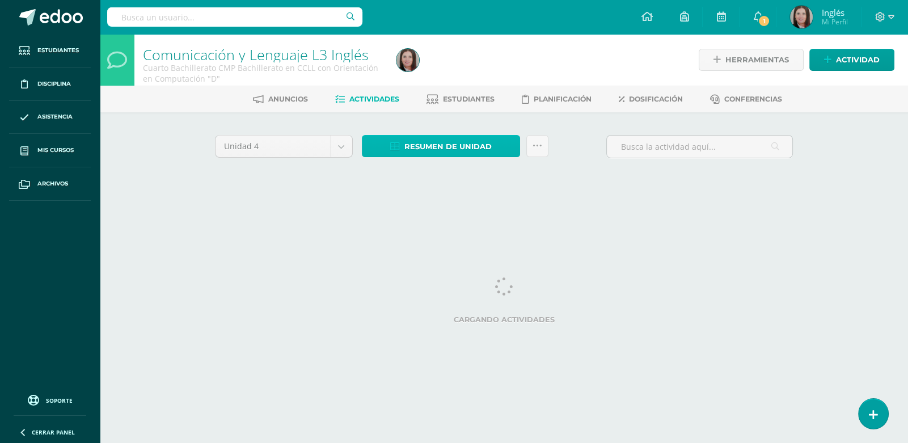
click at [433, 146] on span "Resumen de unidad" at bounding box center [448, 146] width 87 height 21
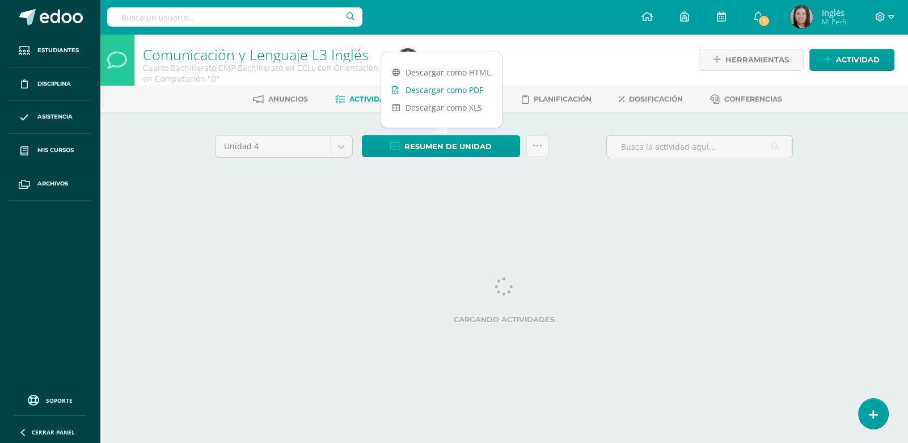
click at [448, 88] on link "Descargar como PDF" at bounding box center [441, 90] width 121 height 18
